Goal: Information Seeking & Learning: Learn about a topic

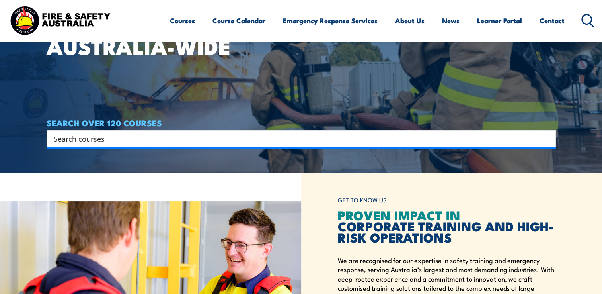
scroll to position [119, 0]
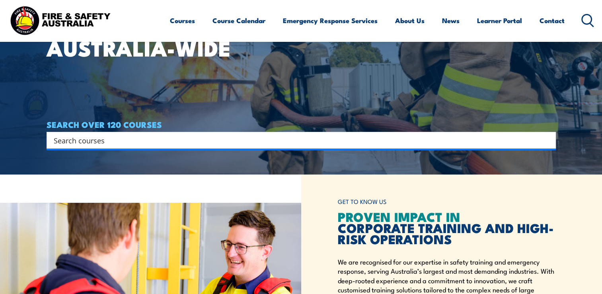
click at [132, 141] on input "Search input" at bounding box center [296, 140] width 485 height 12
type input "fire"
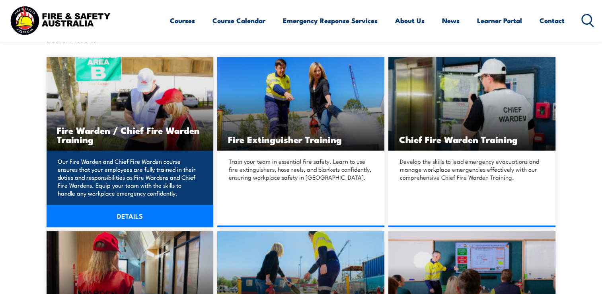
scroll to position [199, 0]
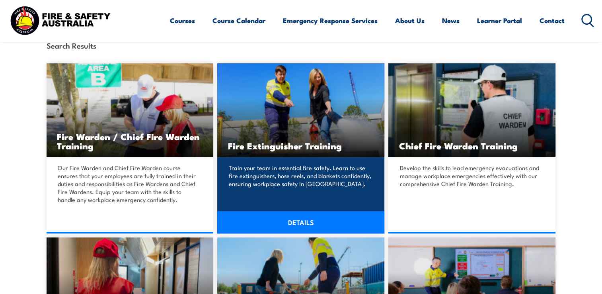
click at [308, 218] on link "DETAILS" at bounding box center [300, 222] width 167 height 22
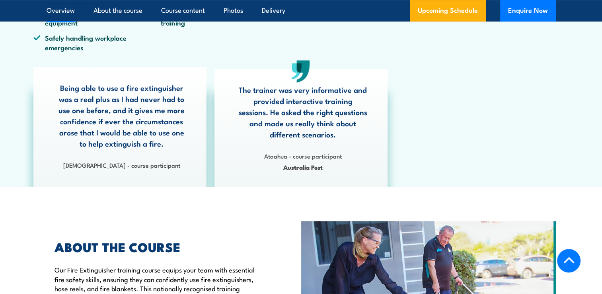
scroll to position [239, 0]
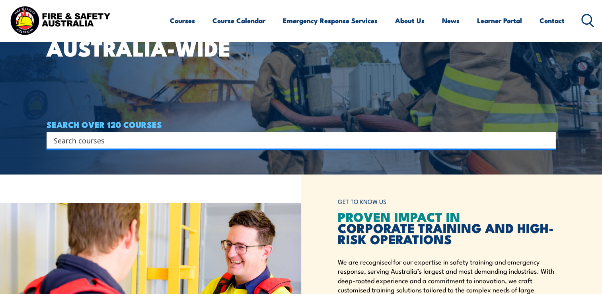
click at [132, 140] on input "Search input" at bounding box center [296, 140] width 485 height 12
type input "first attack"
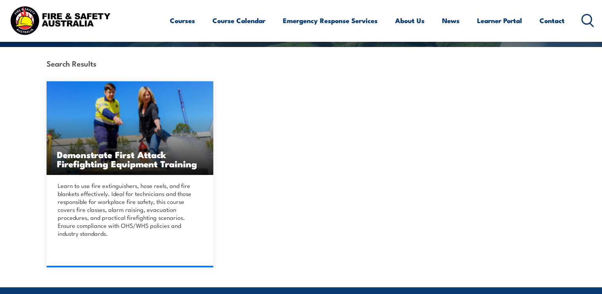
scroll to position [199, 0]
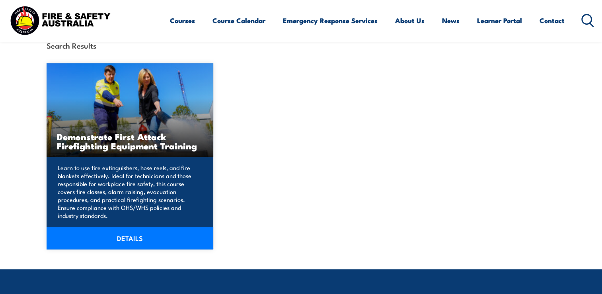
click at [152, 244] on link "DETAILS" at bounding box center [130, 238] width 167 height 22
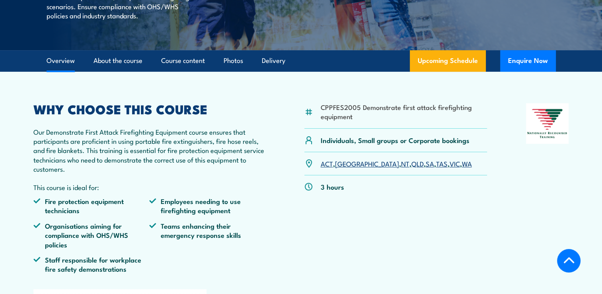
scroll to position [239, 0]
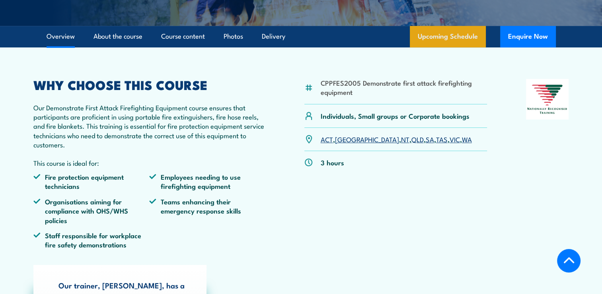
click at [441, 47] on link "Upcoming Schedule" at bounding box center [448, 37] width 76 height 22
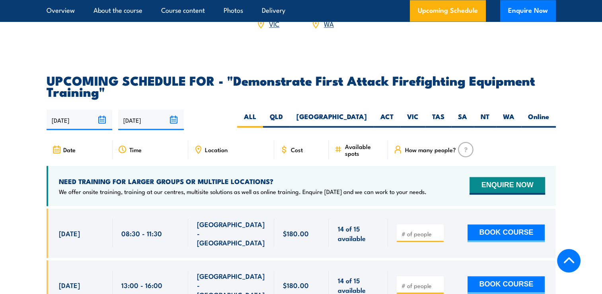
scroll to position [1364, 0]
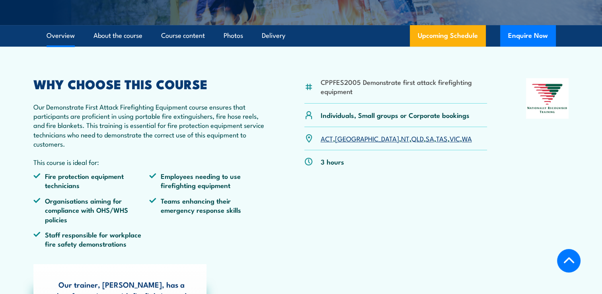
scroll to position [239, 0]
